Goal: Information Seeking & Learning: Compare options

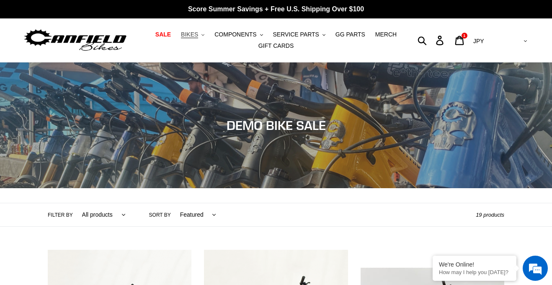
click at [198, 31] on span "BIKES" at bounding box center [189, 34] width 17 height 7
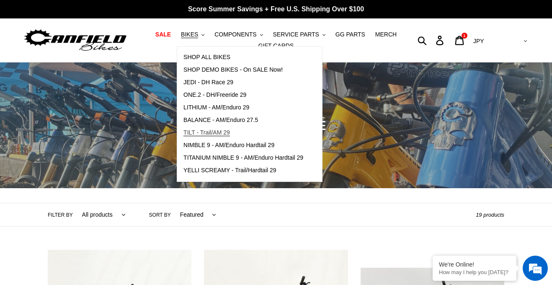
click at [203, 131] on span "TILT - Trail/AM 29" at bounding box center [206, 132] width 46 height 7
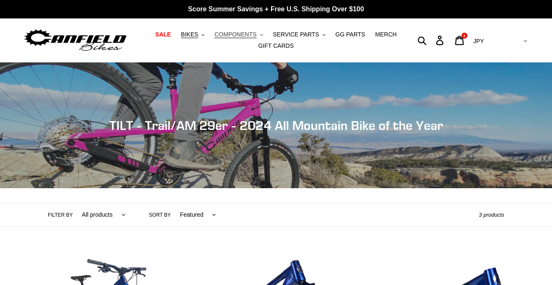
click at [240, 35] on span "COMPONENTS" at bounding box center [235, 34] width 42 height 7
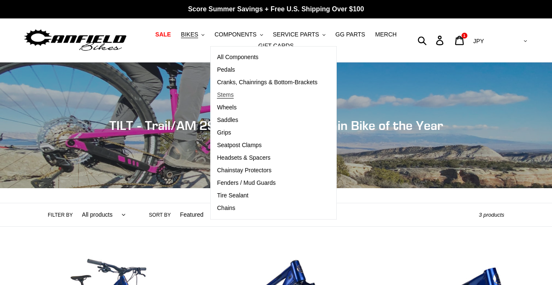
click at [234, 98] on span "Stems" at bounding box center [225, 94] width 17 height 7
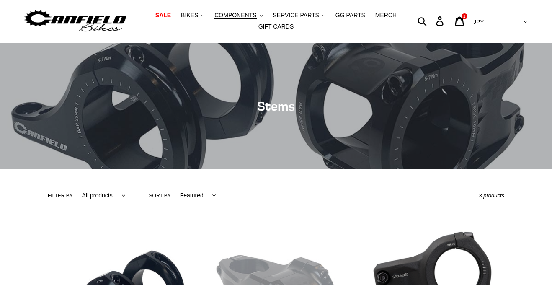
scroll to position [19, 0]
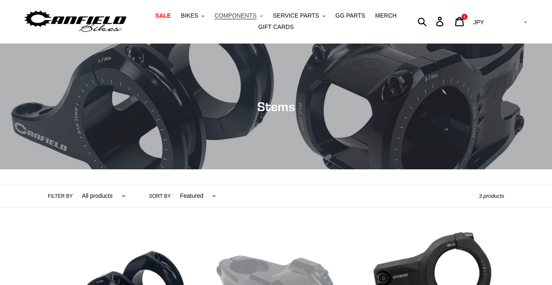
click at [248, 20] on button "COMPONENTS .cls-1{fill:#231f20}" at bounding box center [238, 15] width 57 height 11
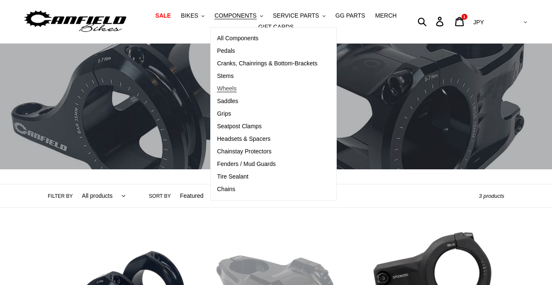
click at [237, 91] on span "Wheels" at bounding box center [227, 88] width 20 height 7
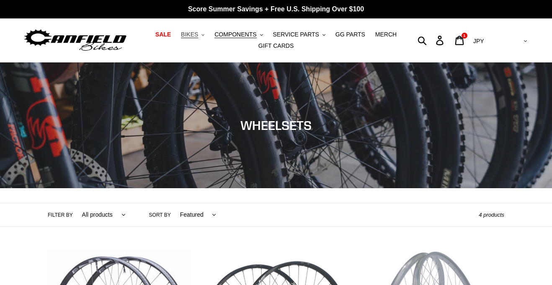
click at [198, 32] on span "BIKES" at bounding box center [189, 34] width 17 height 7
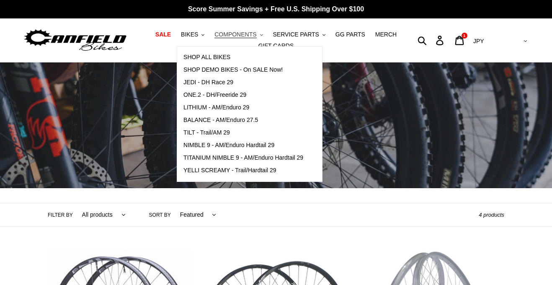
click at [250, 38] on span "COMPONENTS" at bounding box center [235, 34] width 42 height 7
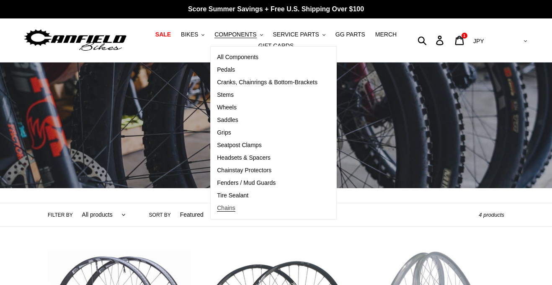
click at [229, 209] on span "Chains" at bounding box center [226, 207] width 18 height 7
